Goal: Information Seeking & Learning: Understand process/instructions

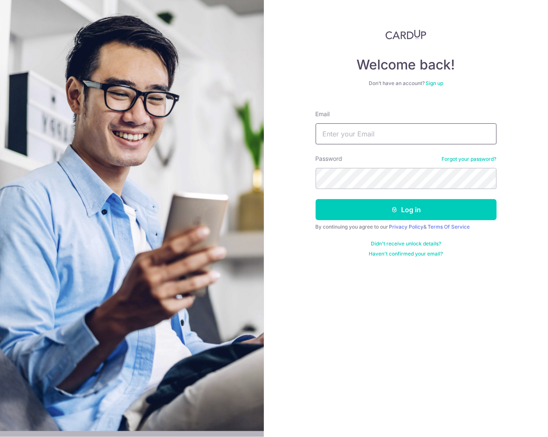
click at [344, 133] on input "Email" at bounding box center [406, 133] width 181 height 21
type input "[EMAIL_ADDRESS][DOMAIN_NAME]"
click at [316, 199] on button "Log in" at bounding box center [406, 209] width 181 height 21
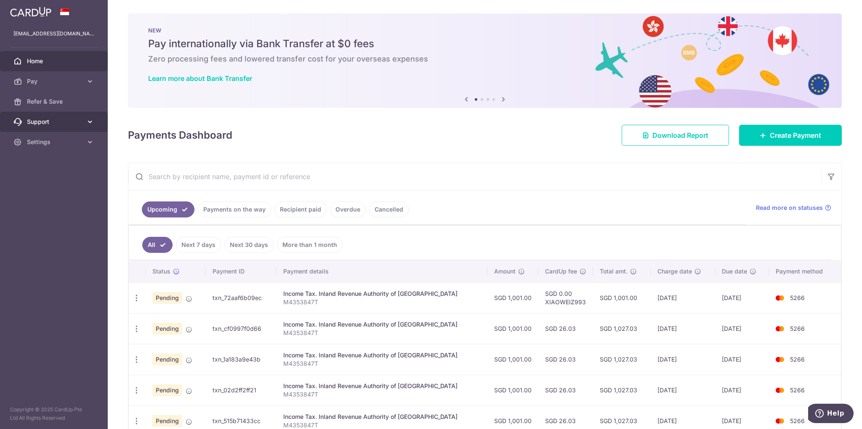
click at [54, 120] on span "Support" at bounding box center [55, 121] width 56 height 8
click at [53, 159] on span "Contact Us" at bounding box center [55, 162] width 56 height 8
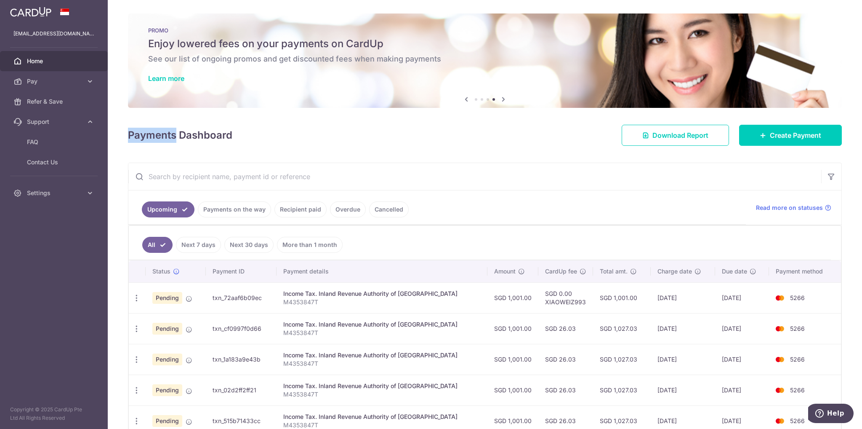
drag, startPoint x: 176, startPoint y: 135, endPoint x: 131, endPoint y: 131, distance: 45.7
click at [131, 131] on h4 "Payments Dashboard" at bounding box center [180, 135] width 104 height 15
copy h4 "Payments"
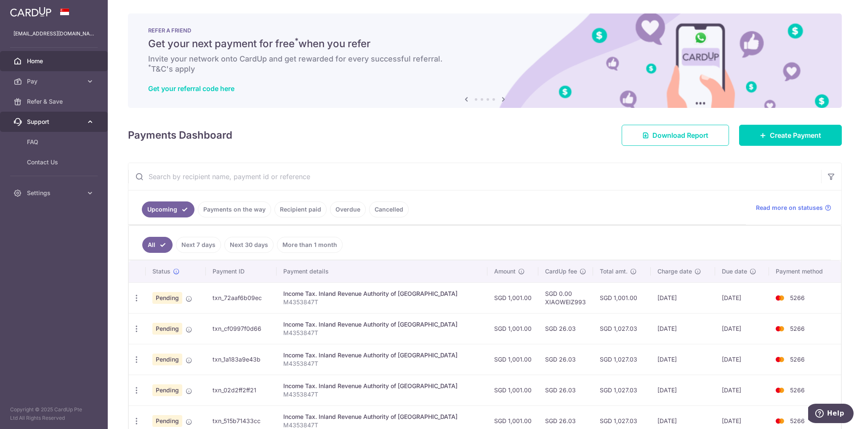
click at [51, 123] on span "Support" at bounding box center [55, 121] width 56 height 8
click at [43, 141] on span "FAQ" at bounding box center [55, 142] width 56 height 8
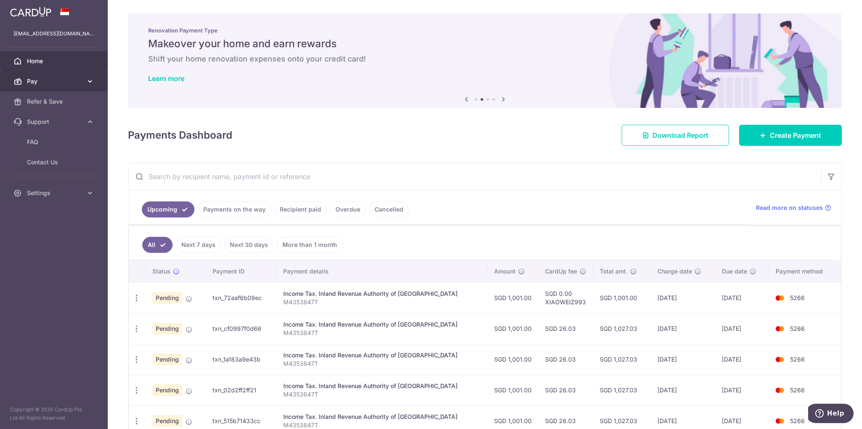
click at [89, 80] on icon at bounding box center [90, 81] width 8 height 8
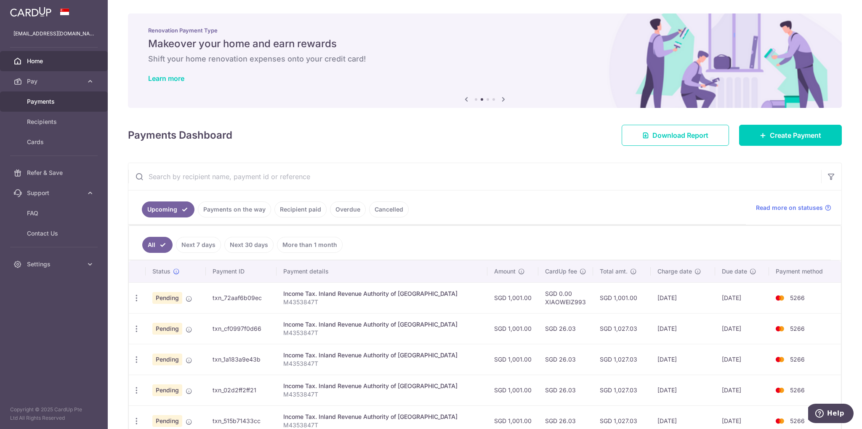
click at [52, 99] on span "Payments" at bounding box center [55, 101] width 56 height 8
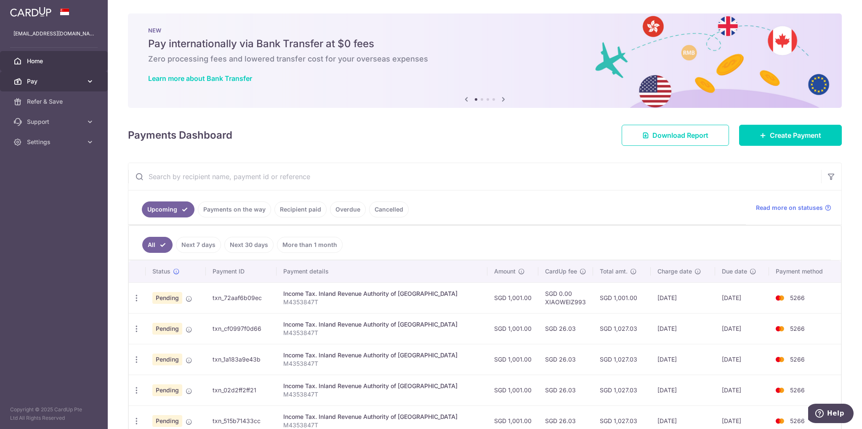
click at [70, 84] on span "Pay" at bounding box center [55, 81] width 56 height 8
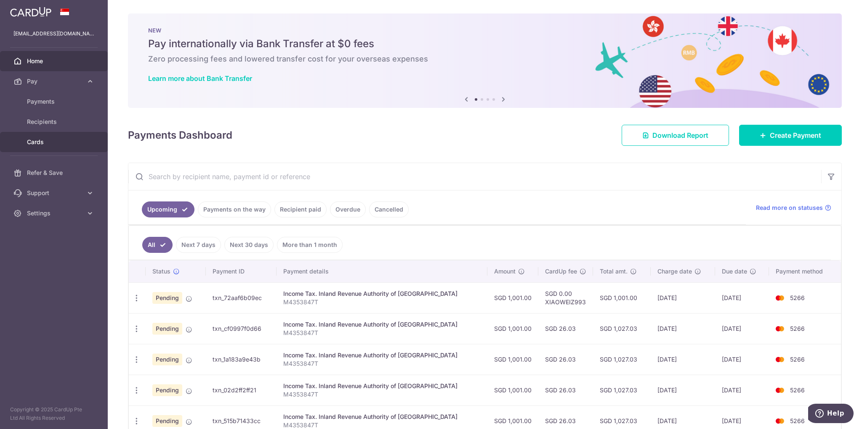
click at [41, 144] on span "Cards" at bounding box center [55, 142] width 56 height 8
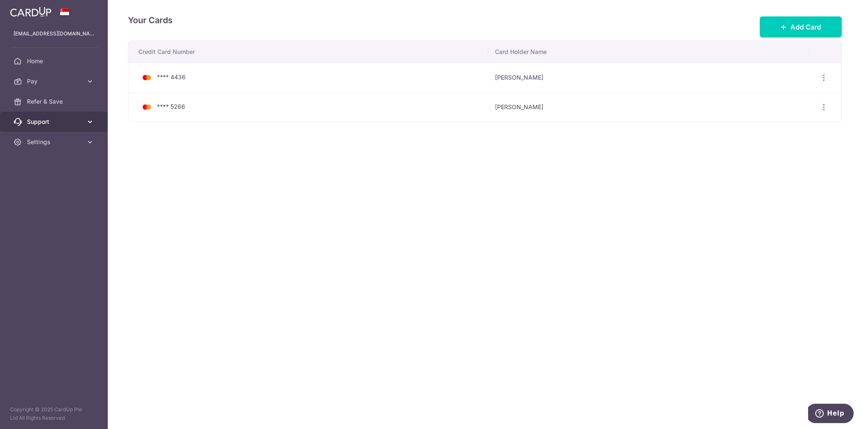
click at [87, 124] on icon at bounding box center [90, 121] width 8 height 8
click at [56, 162] on span "Contact Us" at bounding box center [55, 162] width 56 height 8
click at [49, 81] on span "Pay" at bounding box center [55, 81] width 56 height 8
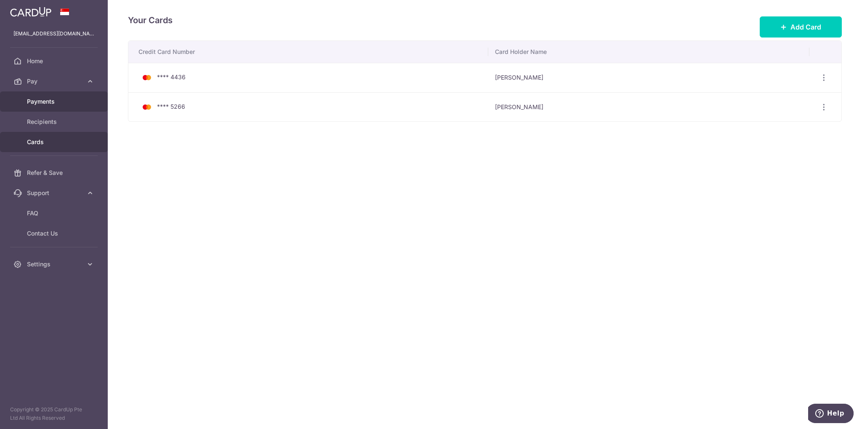
click at [51, 101] on span "Payments" at bounding box center [55, 101] width 56 height 8
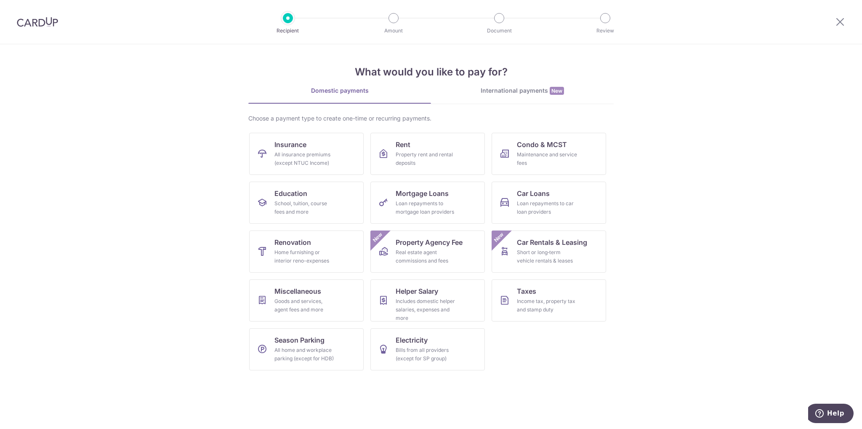
click at [37, 21] on img at bounding box center [37, 22] width 41 height 10
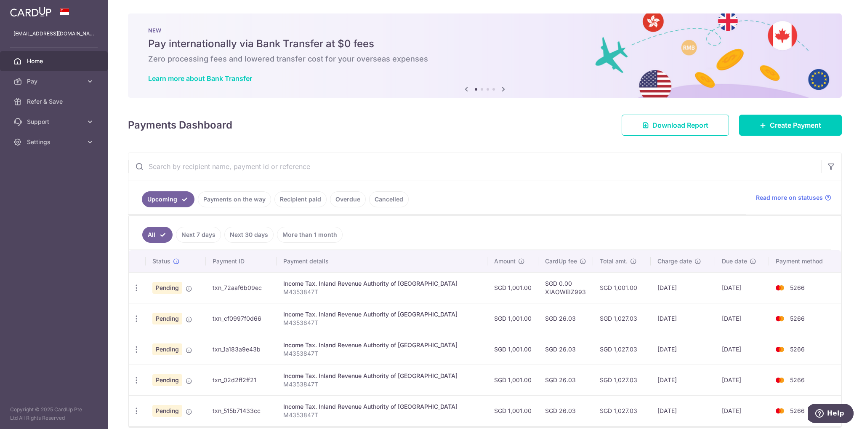
scroll to position [37, 0]
